Goal: Contribute content

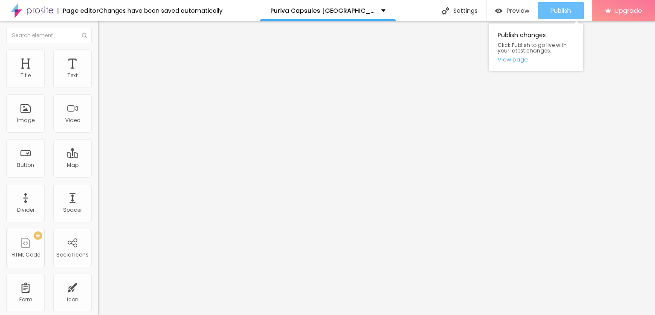
click at [557, 12] on span "Publish" at bounding box center [561, 10] width 20 height 7
click at [557, 13] on span "Publish" at bounding box center [561, 10] width 20 height 7
